Goal: Find contact information: Find contact information

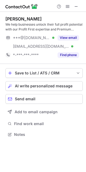
scroll to position [131, 86]
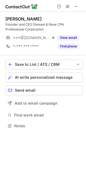
scroll to position [122, 86]
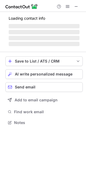
scroll to position [122, 86]
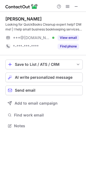
scroll to position [122, 86]
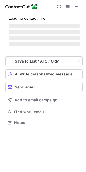
scroll to position [122, 86]
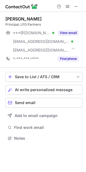
scroll to position [134, 86]
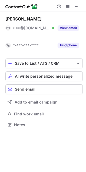
scroll to position [112, 86]
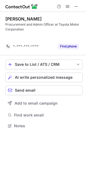
scroll to position [113, 86]
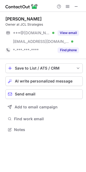
scroll to position [126, 86]
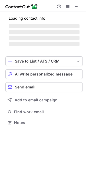
scroll to position [117, 86]
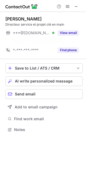
scroll to position [117, 86]
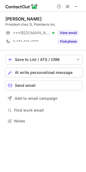
scroll to position [117, 86]
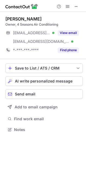
scroll to position [126, 86]
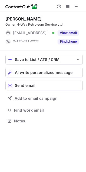
scroll to position [117, 86]
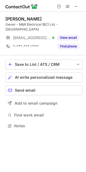
scroll to position [117, 86]
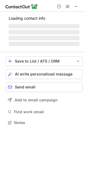
scroll to position [122, 86]
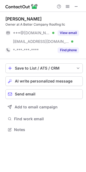
scroll to position [126, 86]
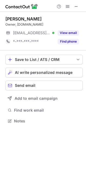
scroll to position [117, 86]
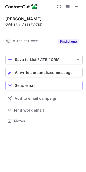
scroll to position [109, 86]
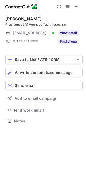
scroll to position [117, 86]
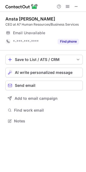
scroll to position [117, 86]
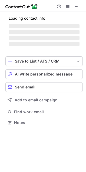
scroll to position [117, 86]
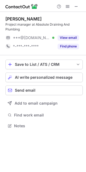
scroll to position [122, 86]
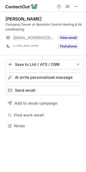
scroll to position [122, 86]
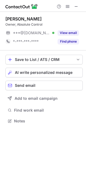
scroll to position [117, 86]
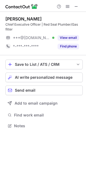
scroll to position [122, 86]
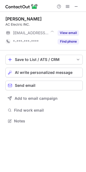
scroll to position [117, 86]
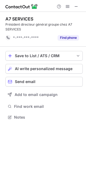
scroll to position [113, 86]
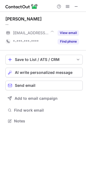
scroll to position [117, 86]
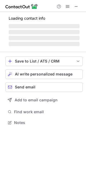
scroll to position [117, 86]
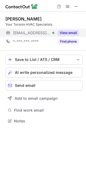
click at [68, 34] on button "View email" at bounding box center [67, 32] width 21 height 5
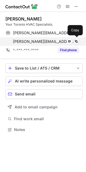
scroll to position [126, 86]
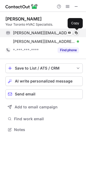
click at [75, 33] on span at bounding box center [76, 33] width 4 height 4
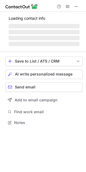
scroll to position [117, 86]
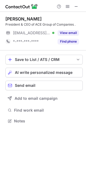
scroll to position [117, 86]
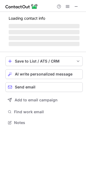
scroll to position [126, 86]
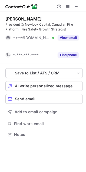
scroll to position [122, 86]
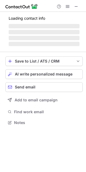
scroll to position [117, 86]
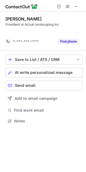
scroll to position [109, 86]
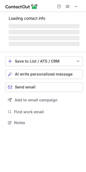
scroll to position [119, 86]
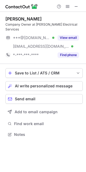
click at [72, 28] on div "Kevin Adams Company Owner at Adams Electrical Services ***@gmail.com Verified *…" at bounding box center [43, 37] width 77 height 43
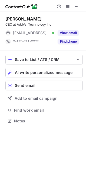
scroll to position [117, 86]
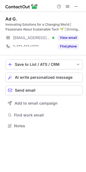
scroll to position [122, 86]
